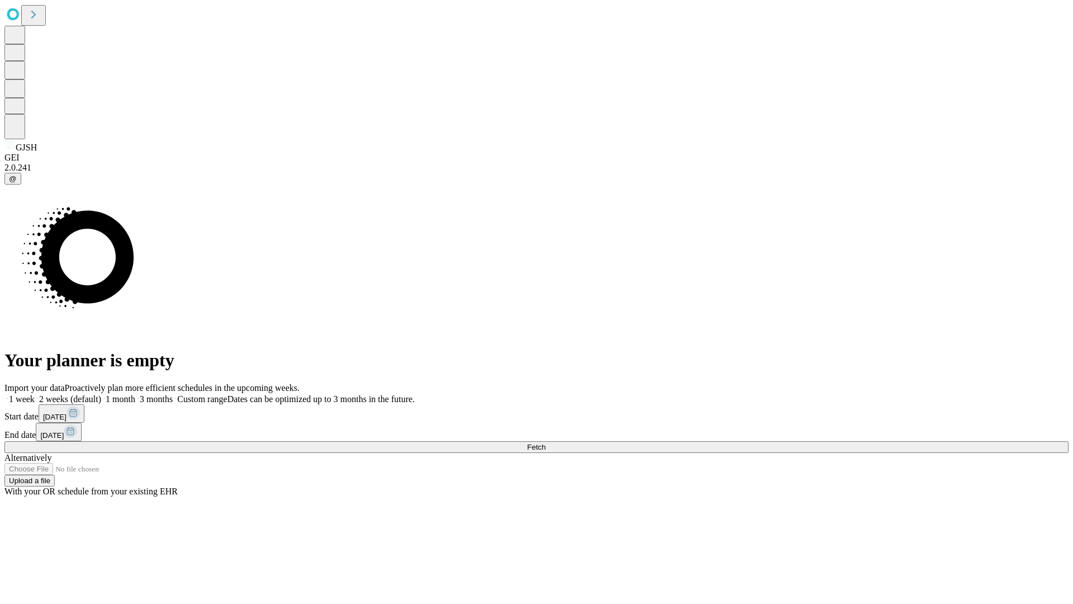
click at [546, 443] on span "Fetch" at bounding box center [536, 447] width 18 height 8
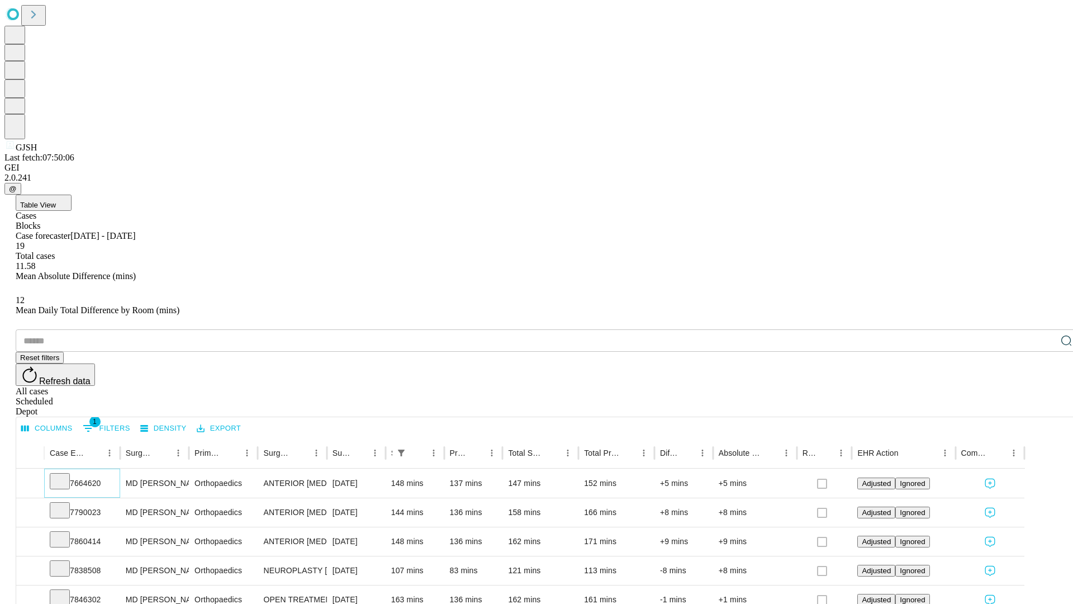
click at [65, 475] on icon at bounding box center [59, 480] width 11 height 11
